Goal: Task Accomplishment & Management: Use online tool/utility

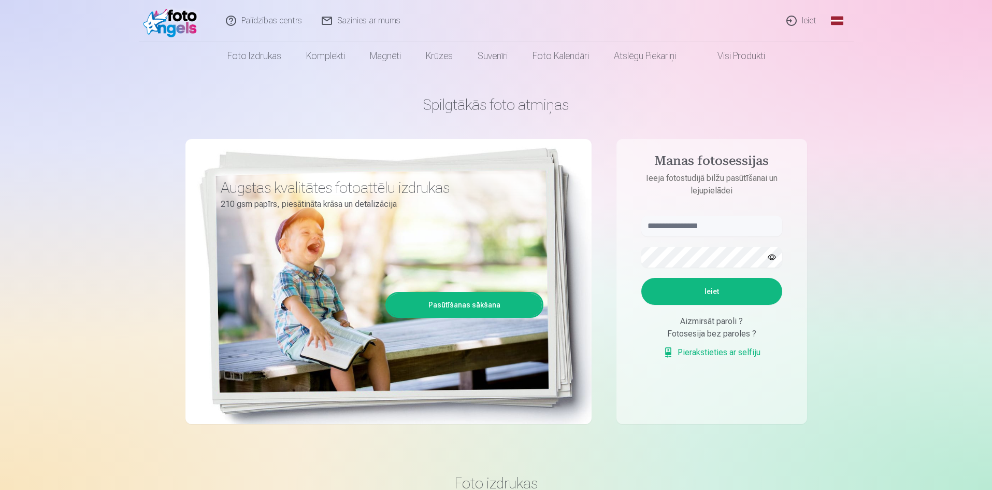
click at [734, 357] on link "Pierakstieties ar selfiju" at bounding box center [711, 352] width 97 height 12
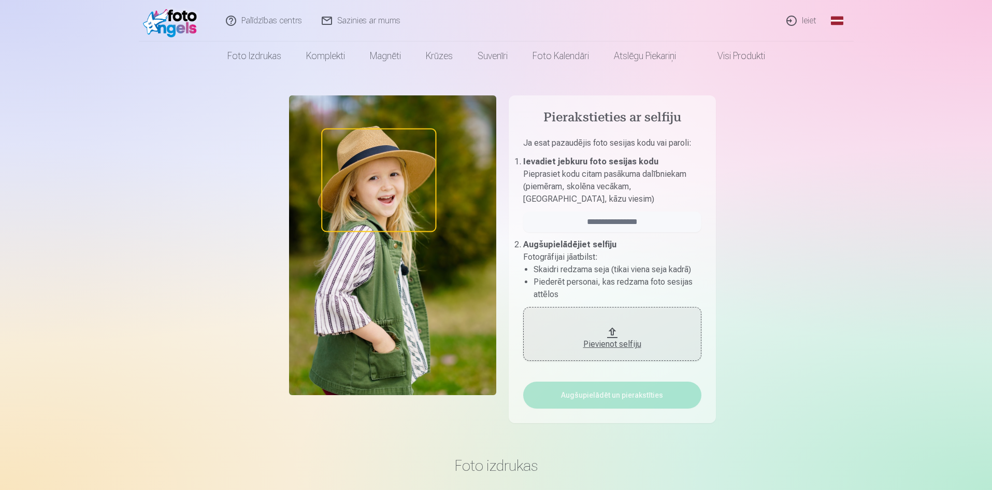
click at [617, 331] on button "Pievienot selfiju" at bounding box center [612, 334] width 178 height 54
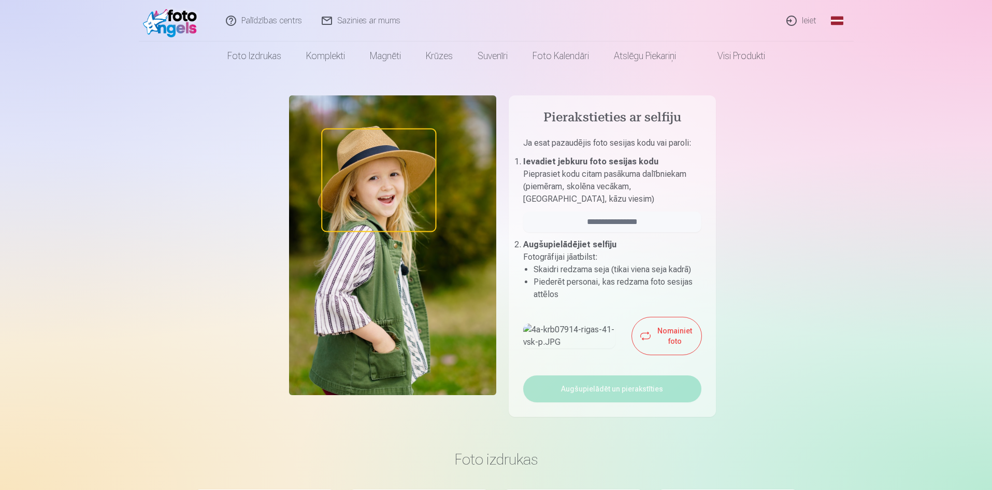
click at [686, 354] on div "Nomainiet foto" at bounding box center [612, 335] width 178 height 37
click at [649, 354] on button "Nomainiet foto" at bounding box center [666, 335] width 69 height 37
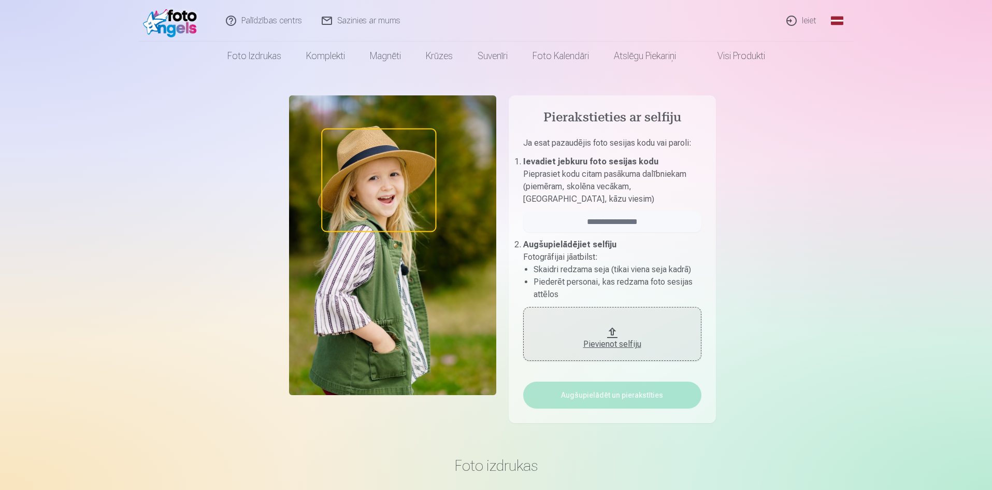
click at [626, 332] on div "Pievienot selfiju" at bounding box center [613, 341] width 158 height 19
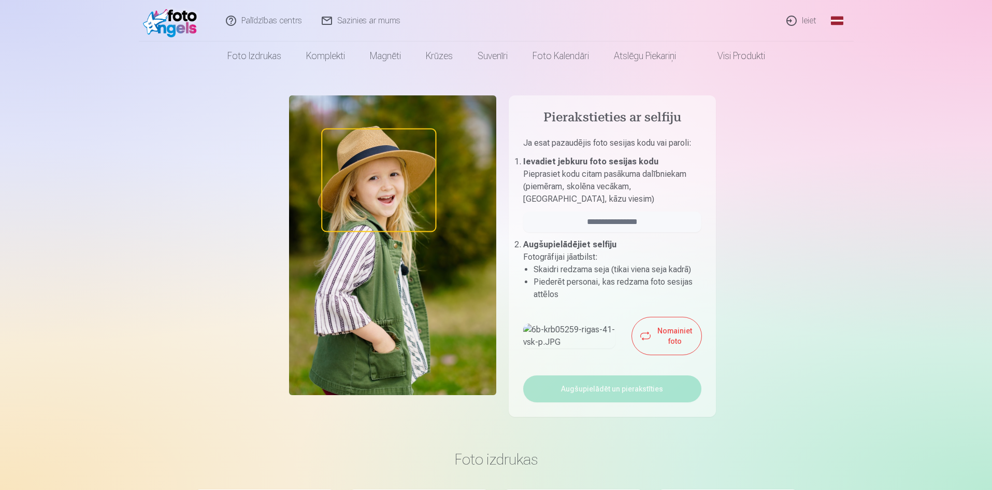
click at [559, 348] on img at bounding box center [569, 335] width 93 height 25
click at [635, 354] on div "Nomainiet foto" at bounding box center [612, 335] width 178 height 37
click at [632, 398] on aside "Pierakstieties ar selfiju Ja esat pazaudējis foto sesijas kodu vai paroli : Iev…" at bounding box center [612, 255] width 207 height 321
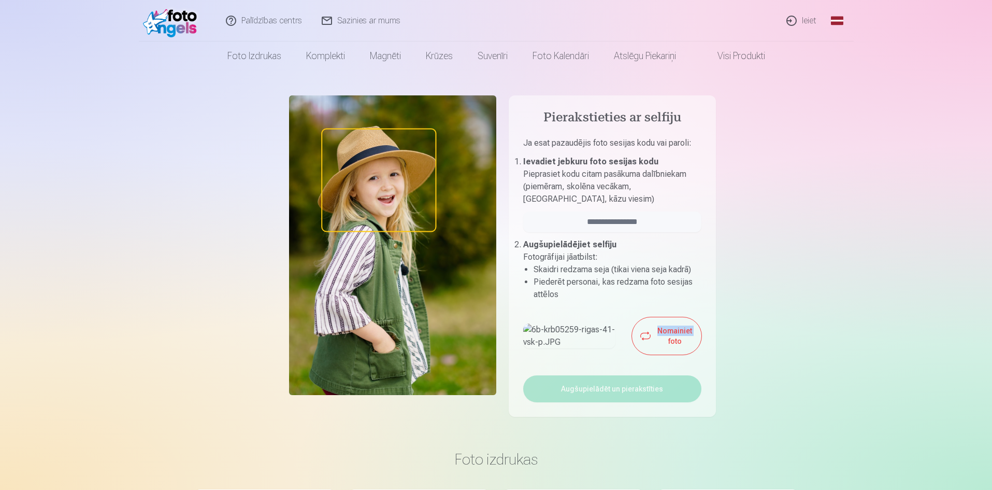
click at [632, 398] on aside "Pierakstieties ar selfiju Ja esat pazaudējis foto sesijas kodu vai paroli : Iev…" at bounding box center [612, 255] width 207 height 321
click at [663, 354] on div "Nomainiet foto" at bounding box center [612, 335] width 178 height 37
click at [662, 354] on div "Nomainiet foto" at bounding box center [612, 335] width 178 height 37
click at [632, 352] on button "Nomainiet foto" at bounding box center [666, 335] width 69 height 37
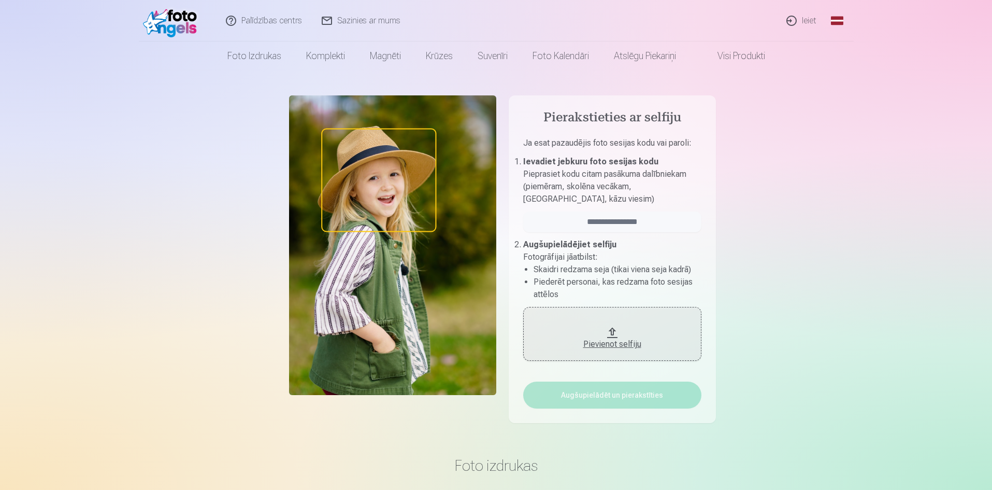
click at [624, 352] on button "Pievienot selfiju" at bounding box center [612, 334] width 178 height 54
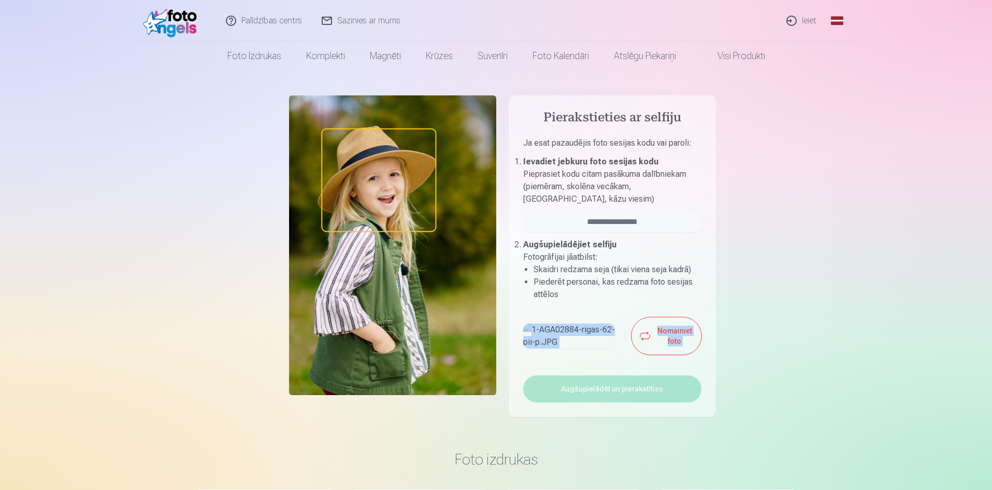
click at [622, 354] on div "Nomainiet foto" at bounding box center [612, 335] width 178 height 37
click at [621, 354] on div "Nomainiet foto" at bounding box center [612, 335] width 178 height 37
click at [559, 348] on img at bounding box center [569, 335] width 92 height 25
click at [496, 242] on img at bounding box center [392, 244] width 207 height 299
